Goal: Transaction & Acquisition: Purchase product/service

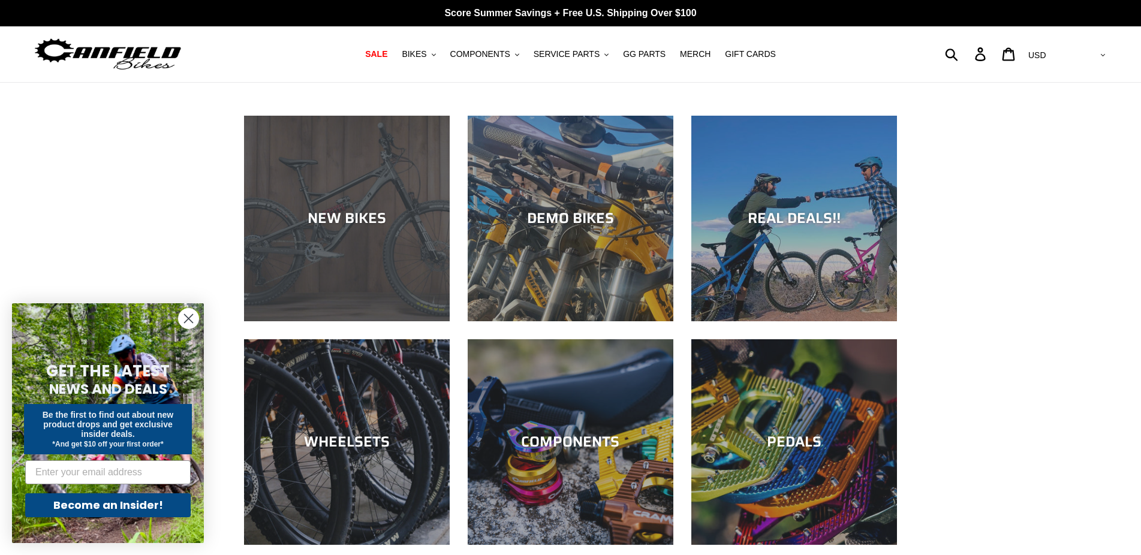
click at [365, 214] on div "NEW BIKES" at bounding box center [347, 218] width 206 height 17
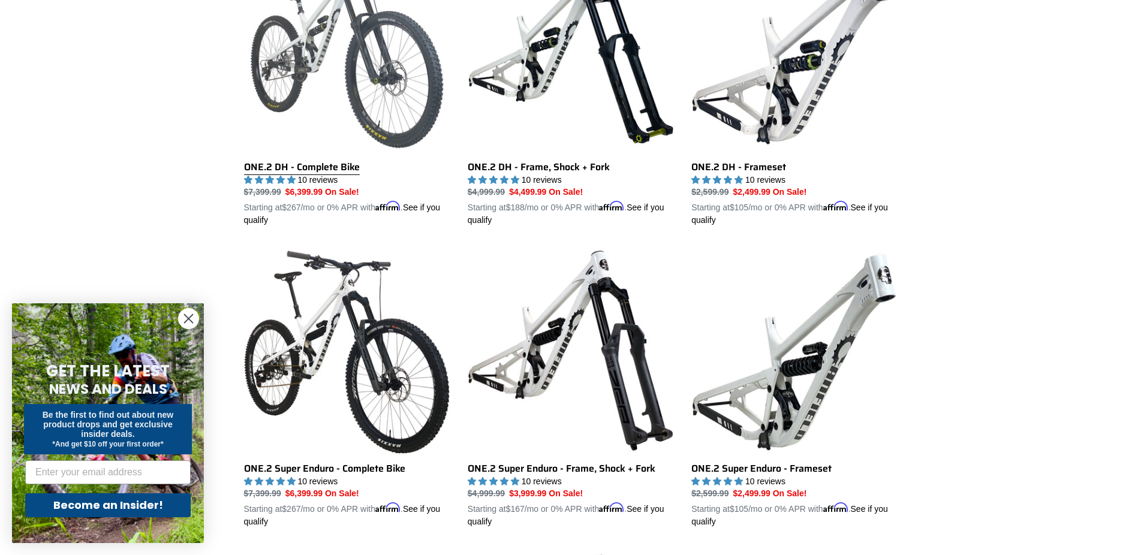
scroll to position [815, 0]
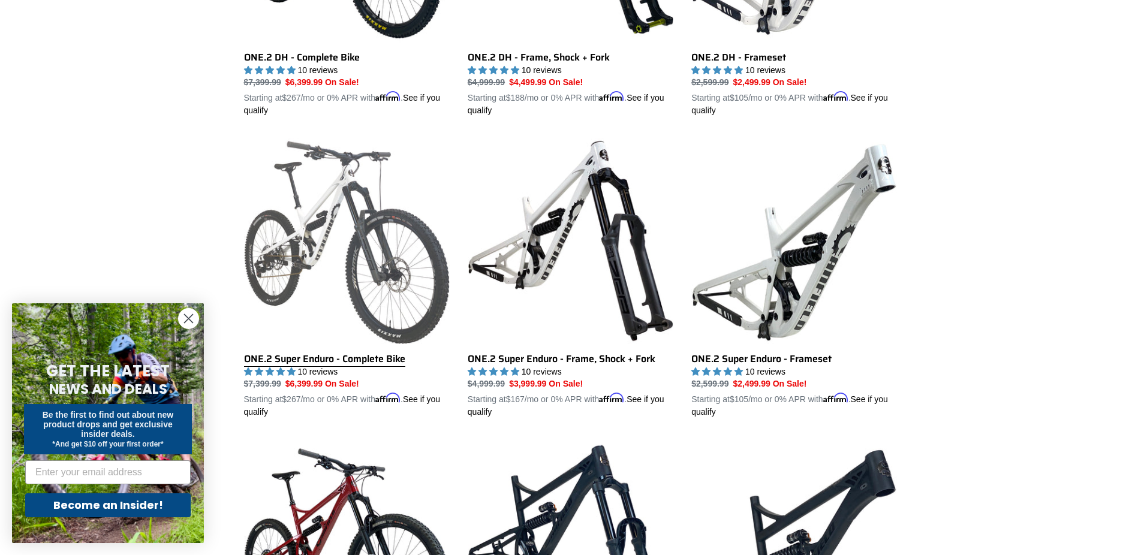
click at [374, 356] on link "ONE.2 Super Enduro - Complete Bike" at bounding box center [347, 278] width 206 height 281
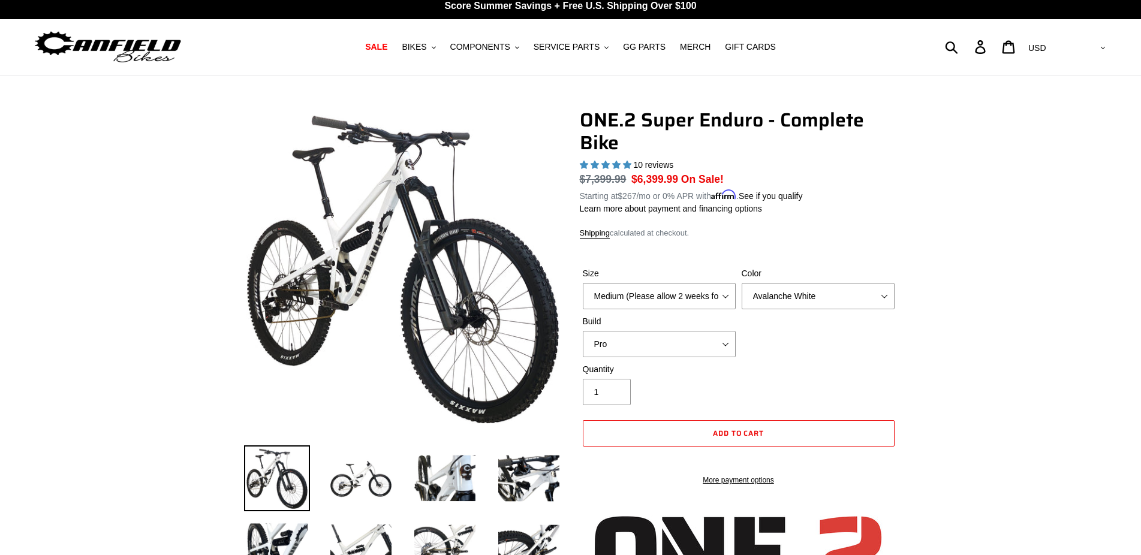
select select "highest-rating"
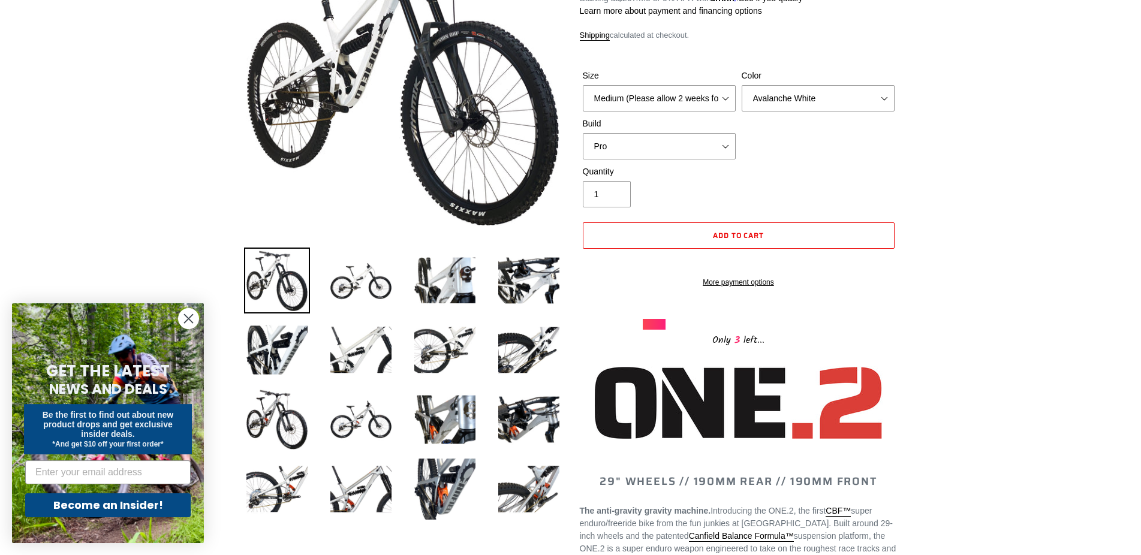
scroll to position [204, 0]
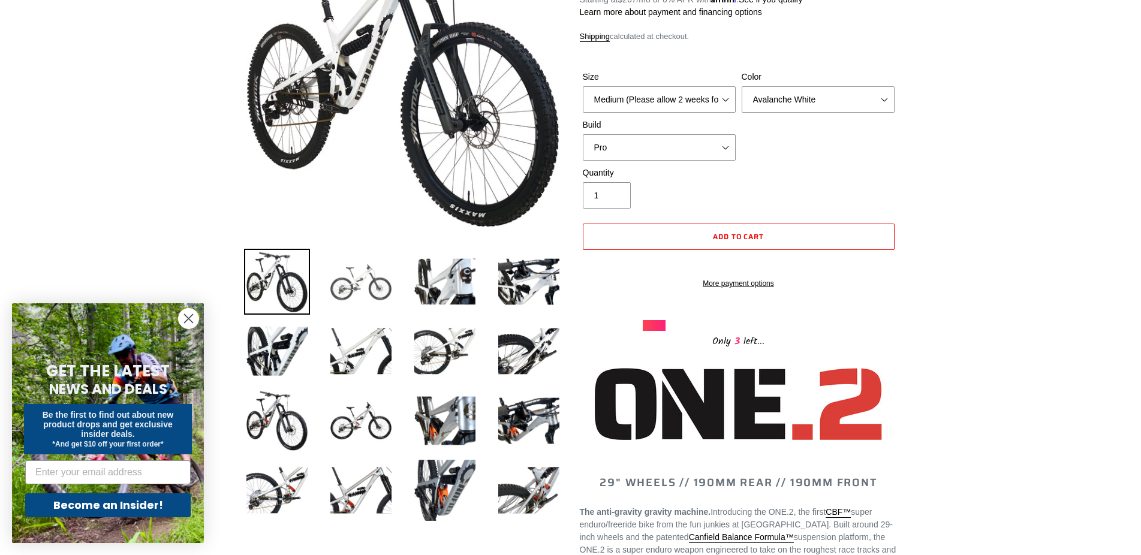
drag, startPoint x: 367, startPoint y: 283, endPoint x: 386, endPoint y: 285, distance: 18.7
click at [368, 283] on img at bounding box center [361, 282] width 66 height 66
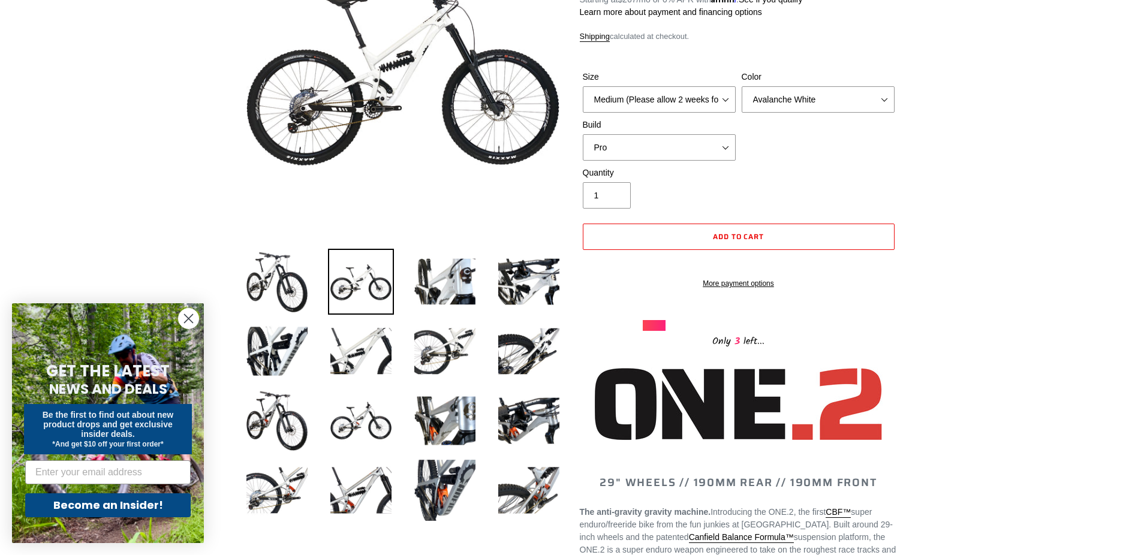
scroll to position [102, 0]
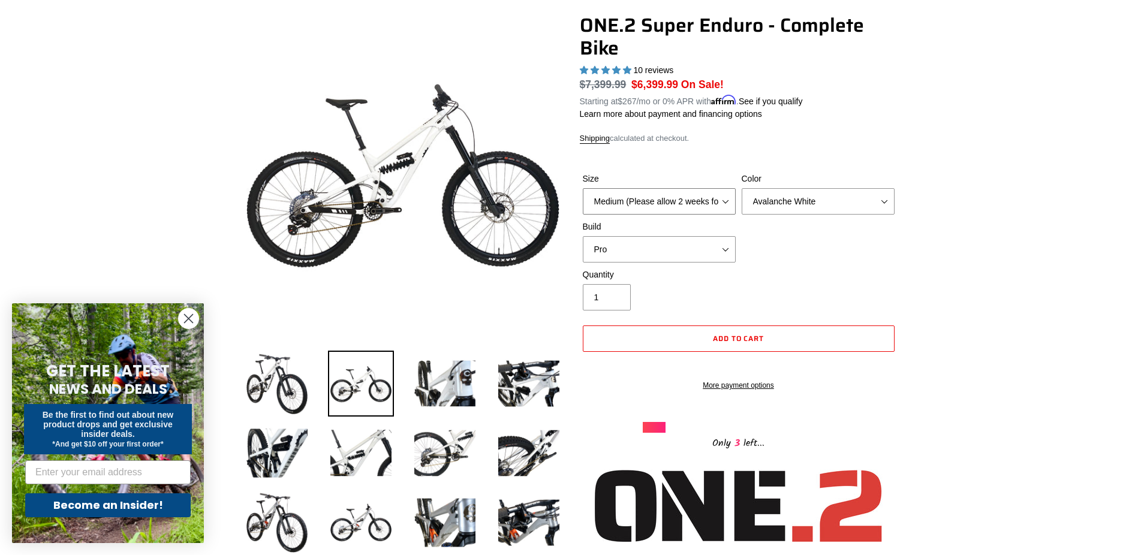
click at [583, 188] on select "Medium (Please allow 2 weeks for delivery) Large (Sold Out)" at bounding box center [659, 201] width 153 height 26
drag, startPoint x: 727, startPoint y: 201, endPoint x: 823, endPoint y: 234, distance: 101.4
click at [583, 236] on select "Pro" at bounding box center [659, 249] width 153 height 26
click at [700, 248] on select "Pro" at bounding box center [659, 249] width 153 height 26
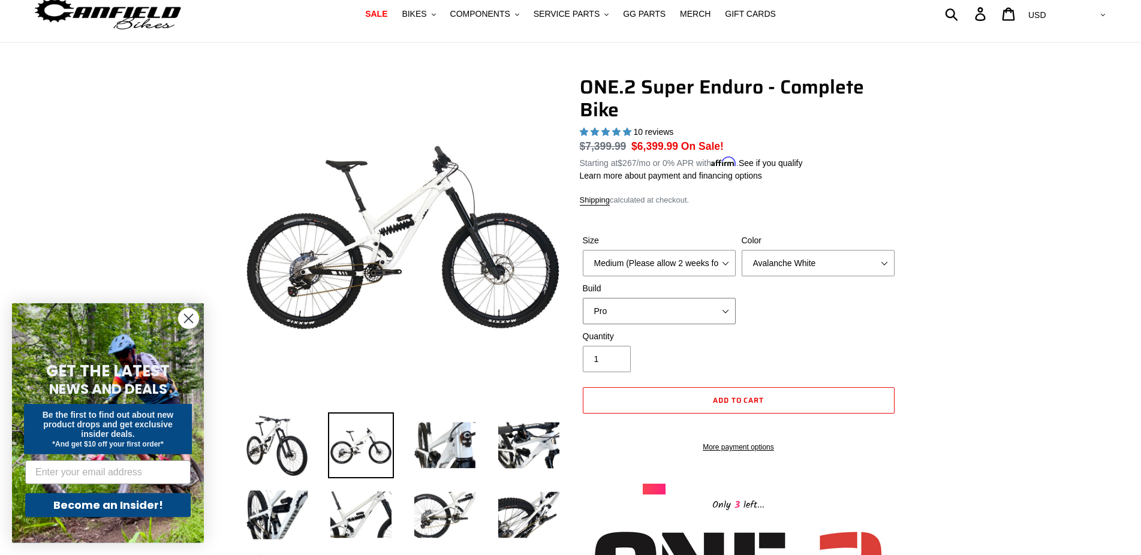
scroll to position [0, 0]
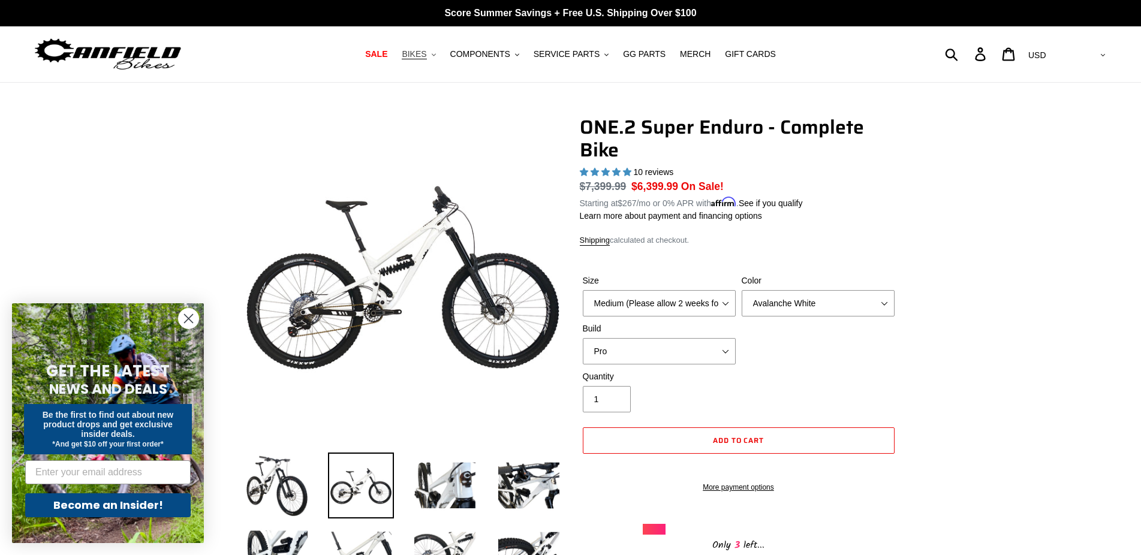
click at [436, 56] on icon ".cls-1{fill:#231f20}" at bounding box center [434, 55] width 4 height 4
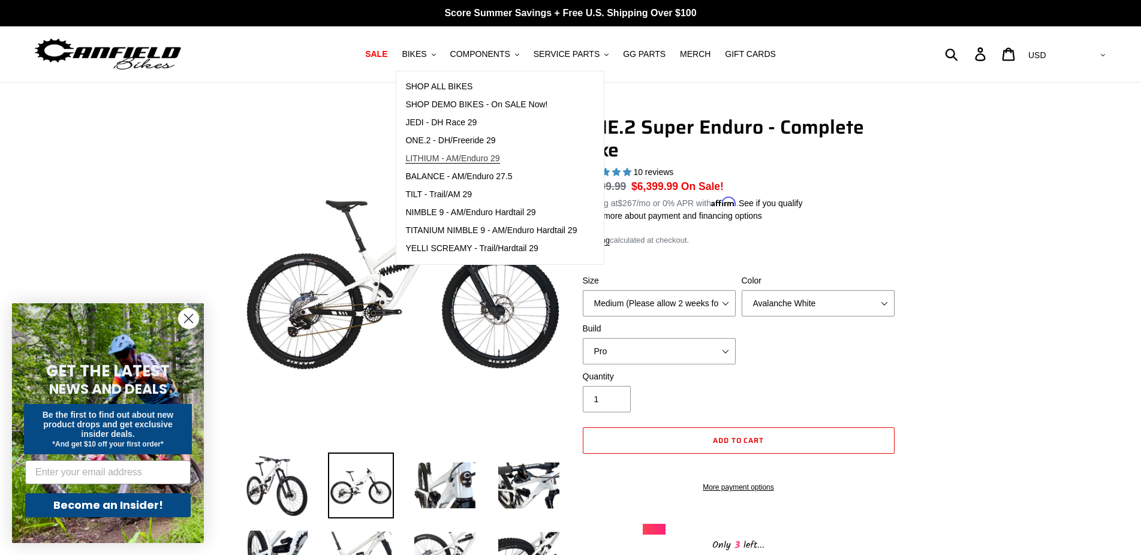
click at [457, 156] on span "LITHIUM - AM/Enduro 29" at bounding box center [452, 158] width 94 height 10
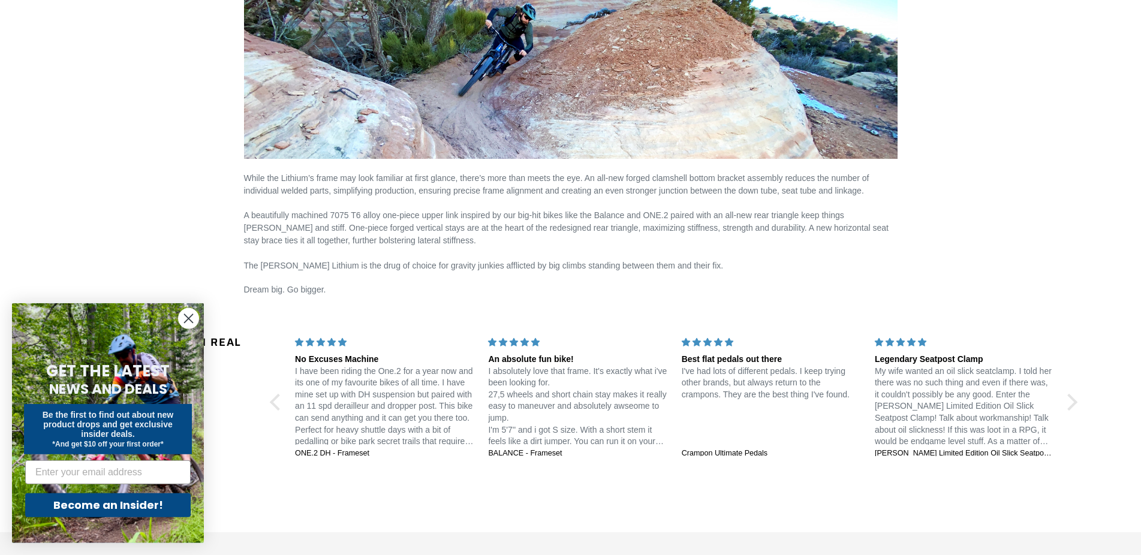
scroll to position [1733, 0]
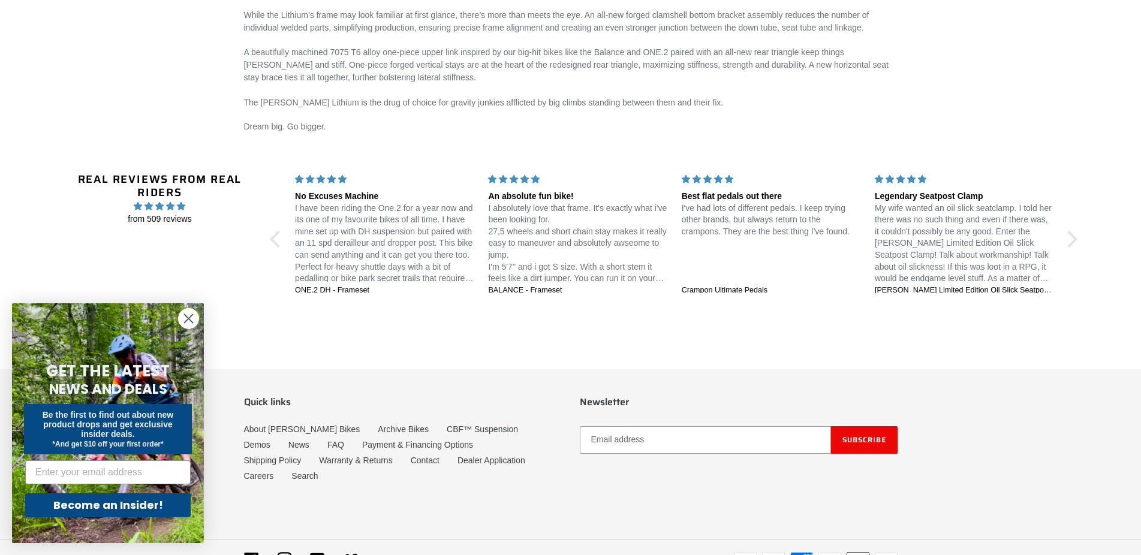
click at [191, 317] on icon "Close dialog" at bounding box center [189, 319] width 8 height 8
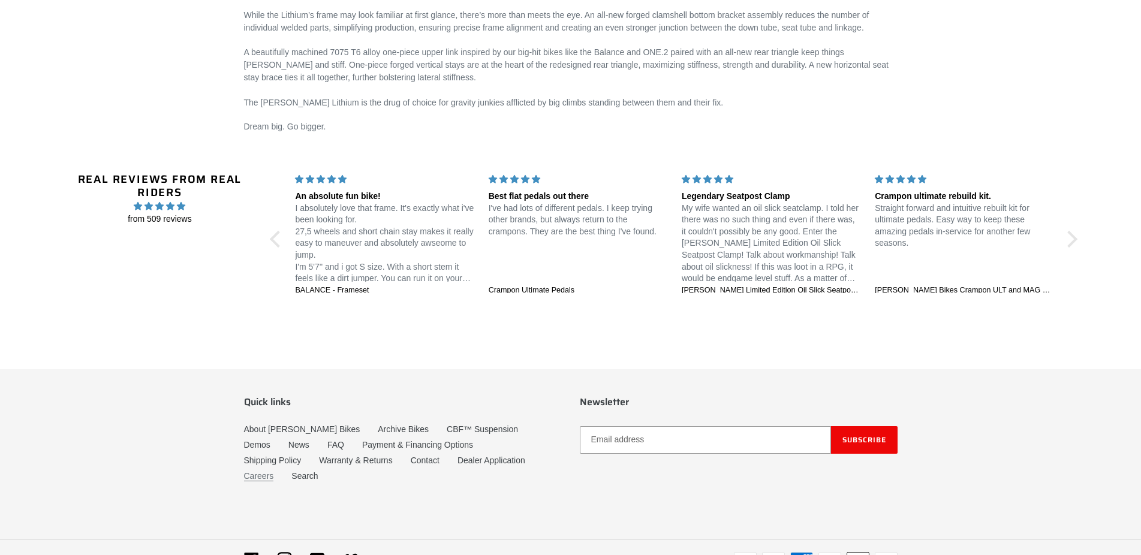
click at [274, 471] on link "Careers" at bounding box center [259, 476] width 30 height 10
